Goal: Information Seeking & Learning: Learn about a topic

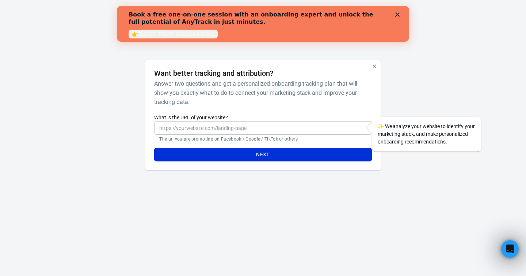
click at [374, 68] on icon "button" at bounding box center [375, 66] width 6 height 6
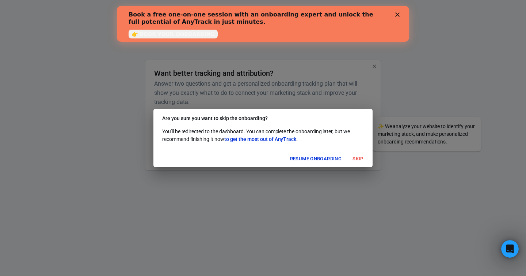
click at [357, 158] on button "Skip" at bounding box center [358, 158] width 23 height 11
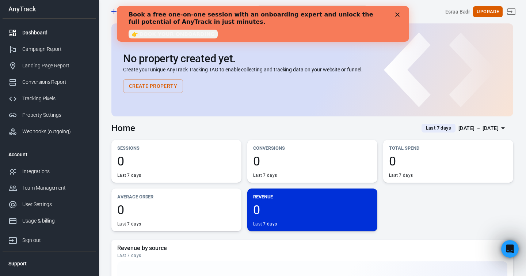
click at [398, 15] on polygon "Close" at bounding box center [398, 14] width 4 height 4
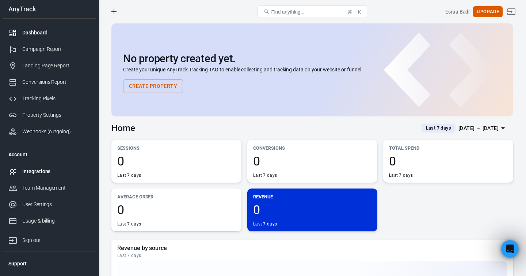
click at [36, 172] on div "Integrations" at bounding box center [56, 171] width 68 height 8
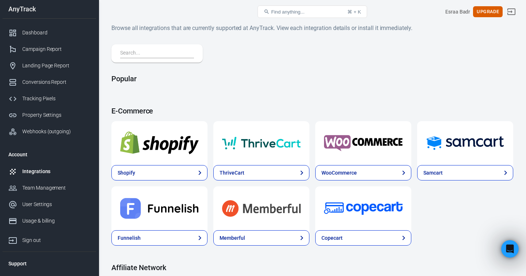
click at [155, 52] on input "text" at bounding box center [155, 54] width 71 height 10
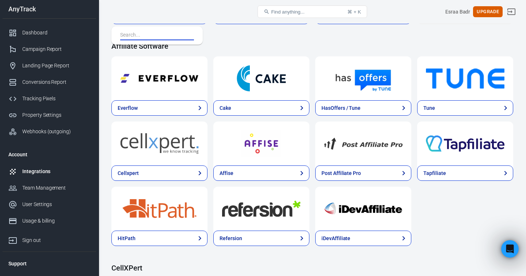
scroll to position [680, 0]
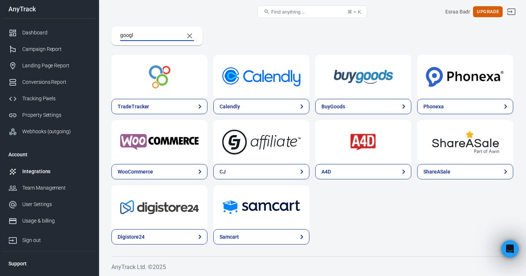
type input "google"
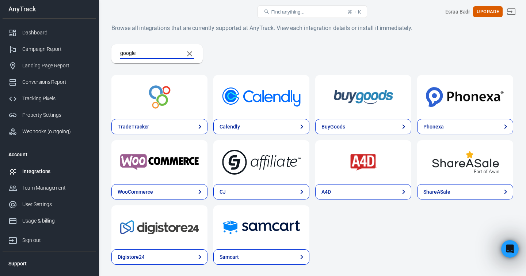
click at [33, 171] on div "Integrations" at bounding box center [56, 171] width 68 height 8
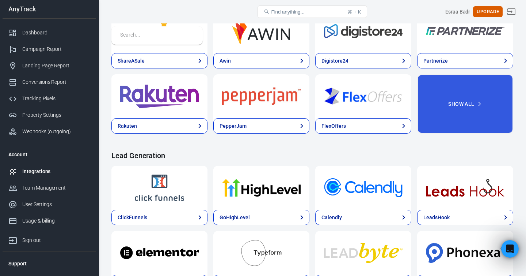
scroll to position [335, 0]
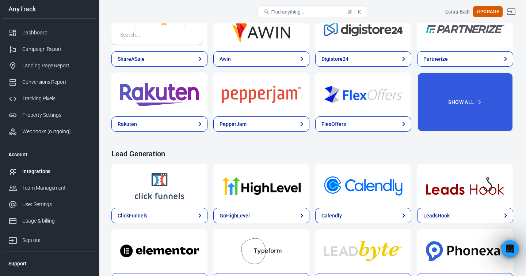
click at [144, 37] on input "text" at bounding box center [155, 36] width 71 height 10
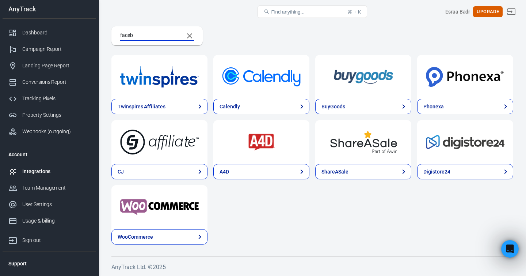
scroll to position [0, 0]
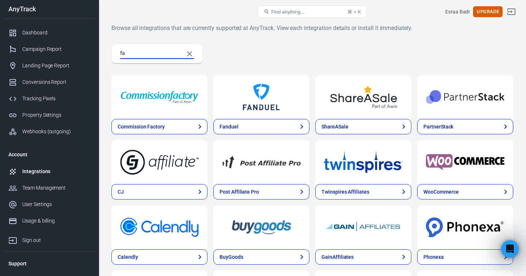
type input "f"
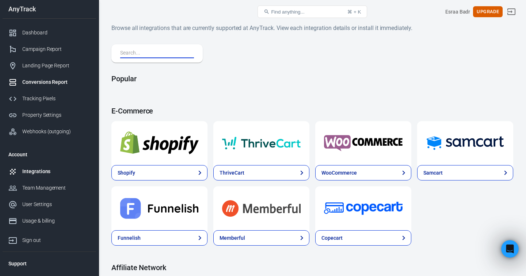
click at [51, 83] on div "Conversions Report" at bounding box center [56, 82] width 68 height 8
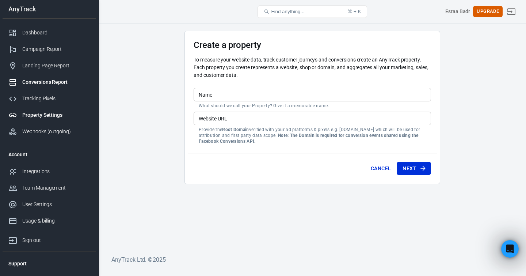
click at [46, 83] on div "Conversions Report" at bounding box center [56, 82] width 68 height 8
click at [41, 98] on div "Tracking Pixels" at bounding box center [56, 99] width 68 height 8
click at [45, 130] on div "Webhooks (outgoing)" at bounding box center [56, 132] width 68 height 8
click at [33, 34] on div "Dashboard" at bounding box center [56, 33] width 68 height 8
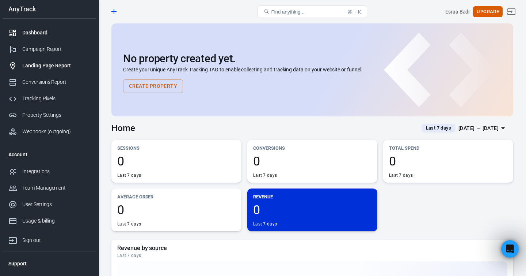
click at [37, 67] on div "Landing Page Report" at bounding box center [56, 66] width 68 height 8
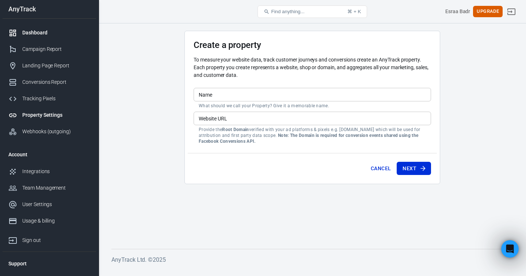
click at [38, 34] on div "Dashboard" at bounding box center [56, 33] width 68 height 8
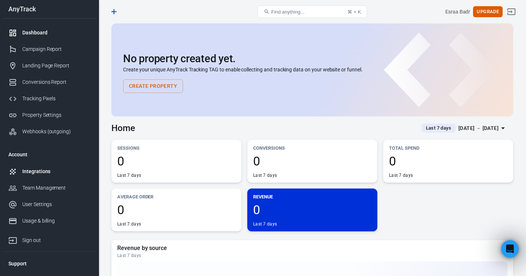
click at [38, 173] on div "Integrations" at bounding box center [56, 171] width 68 height 8
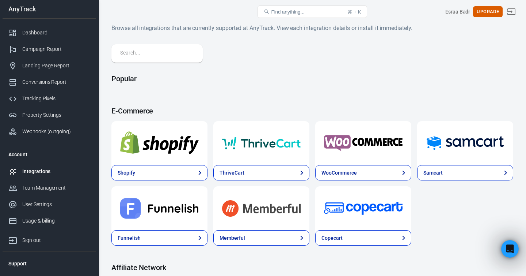
click at [302, 12] on span "Find anything..." at bounding box center [287, 11] width 33 height 5
click at [288, 12] on span "Find anything..." at bounding box center [287, 11] width 33 height 5
click at [305, 13] on button "Find anything... ⌘ + K" at bounding box center [313, 11] width 110 height 12
click at [305, 11] on button "Find anything... ⌘ + K" at bounding box center [313, 11] width 110 height 12
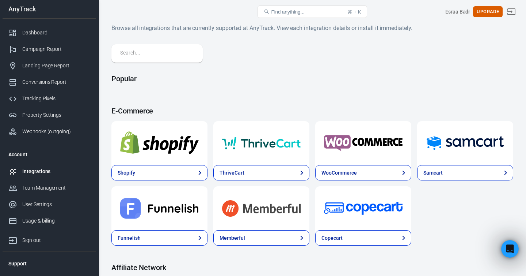
click at [305, 11] on button "Find anything... ⌘ + K" at bounding box center [313, 11] width 110 height 12
click at [352, 11] on div "⌘ + K" at bounding box center [355, 11] width 14 height 5
click at [174, 57] on input "text" at bounding box center [155, 54] width 71 height 10
type input "google"
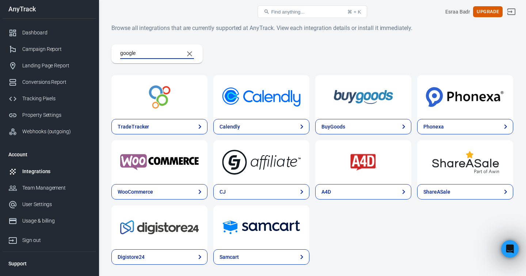
click at [175, 101] on img at bounding box center [159, 97] width 79 height 26
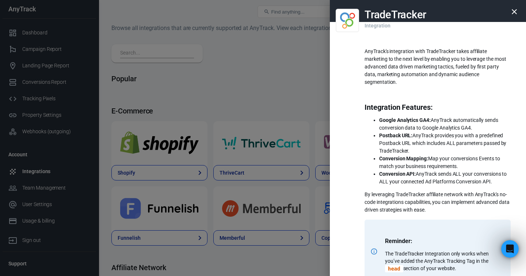
click at [514, 10] on icon "button" at bounding box center [514, 11] width 9 height 9
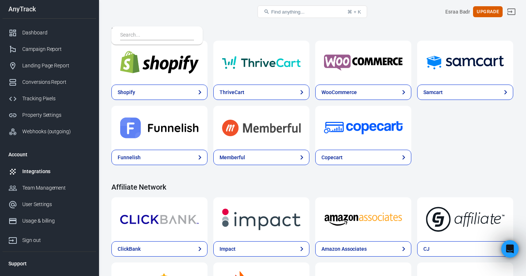
scroll to position [97, 0]
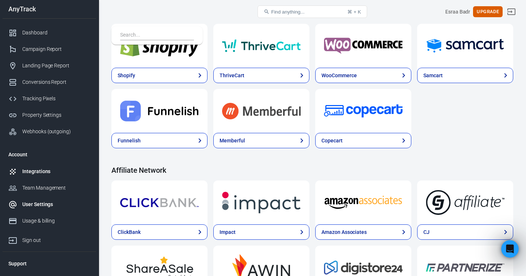
click at [27, 204] on div "User Settings" at bounding box center [56, 204] width 68 height 8
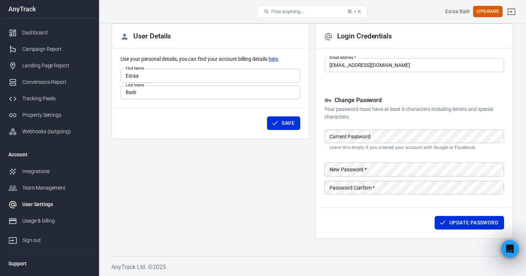
scroll to position [41, 0]
click at [42, 185] on div "Team Management" at bounding box center [56, 188] width 68 height 8
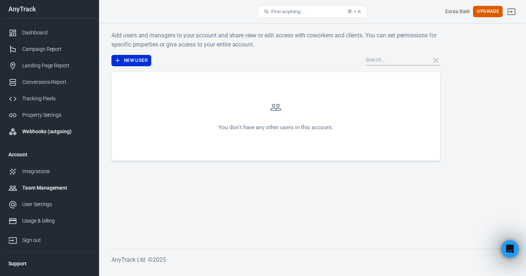
click at [34, 32] on div "Dashboard" at bounding box center [56, 33] width 68 height 8
